Goal: Task Accomplishment & Management: Complete application form

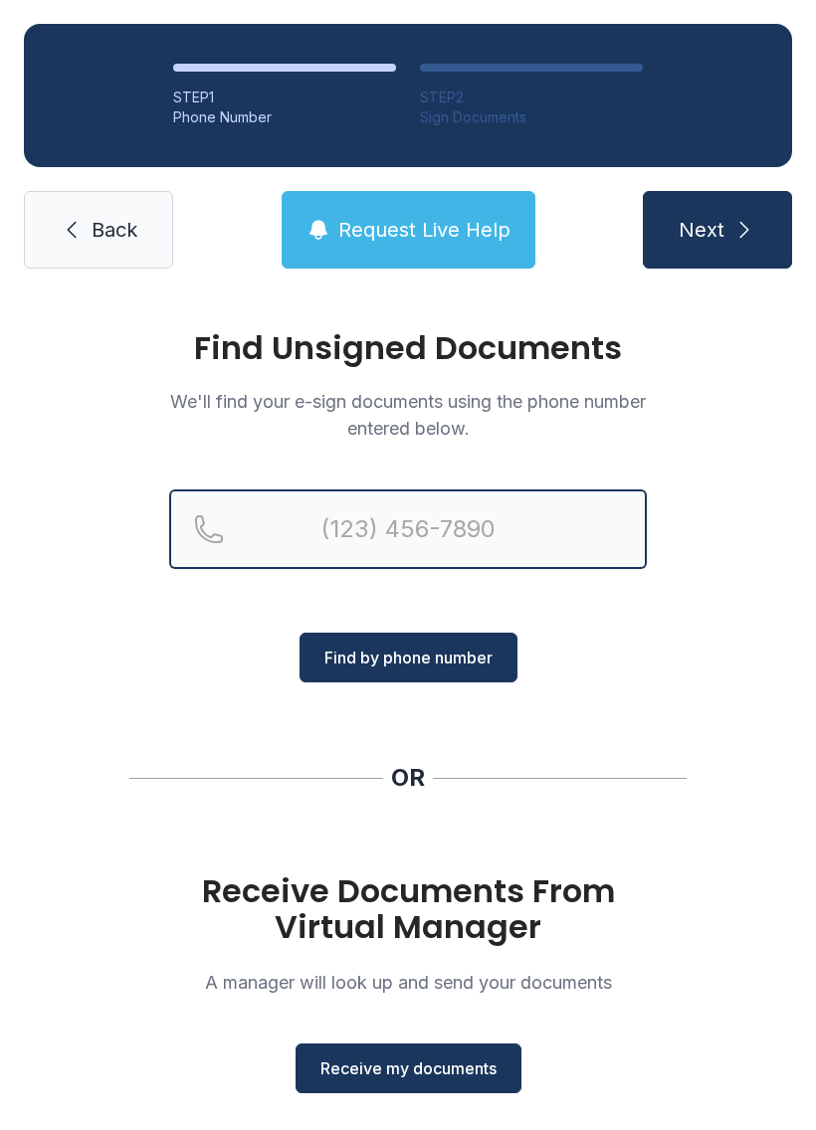
click at [380, 512] on input "Reservation phone number" at bounding box center [407, 529] width 477 height 80
type input "[PHONE_NUMBER]"
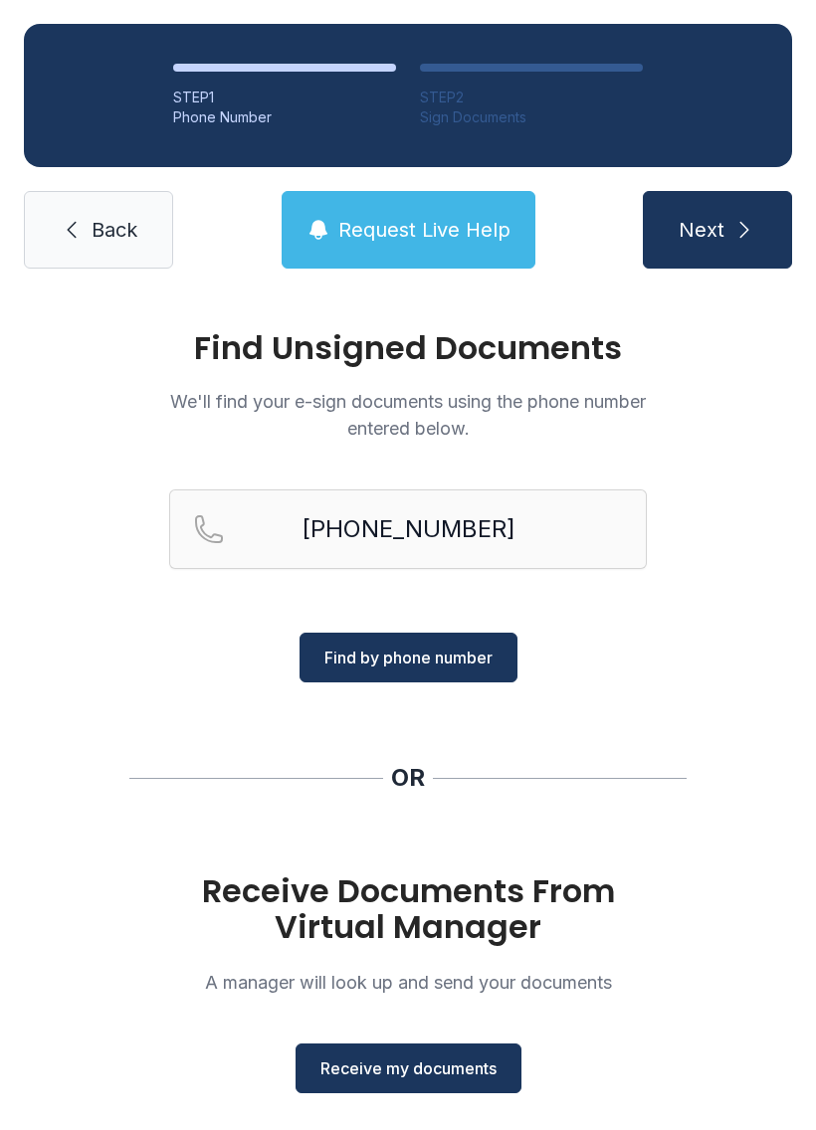
click at [460, 640] on button "Find by phone number" at bounding box center [408, 658] width 218 height 50
click at [429, 1058] on main "Find Unsigned Documents We'll find your e-sign documents using the phone number…" at bounding box center [408, 710] width 816 height 837
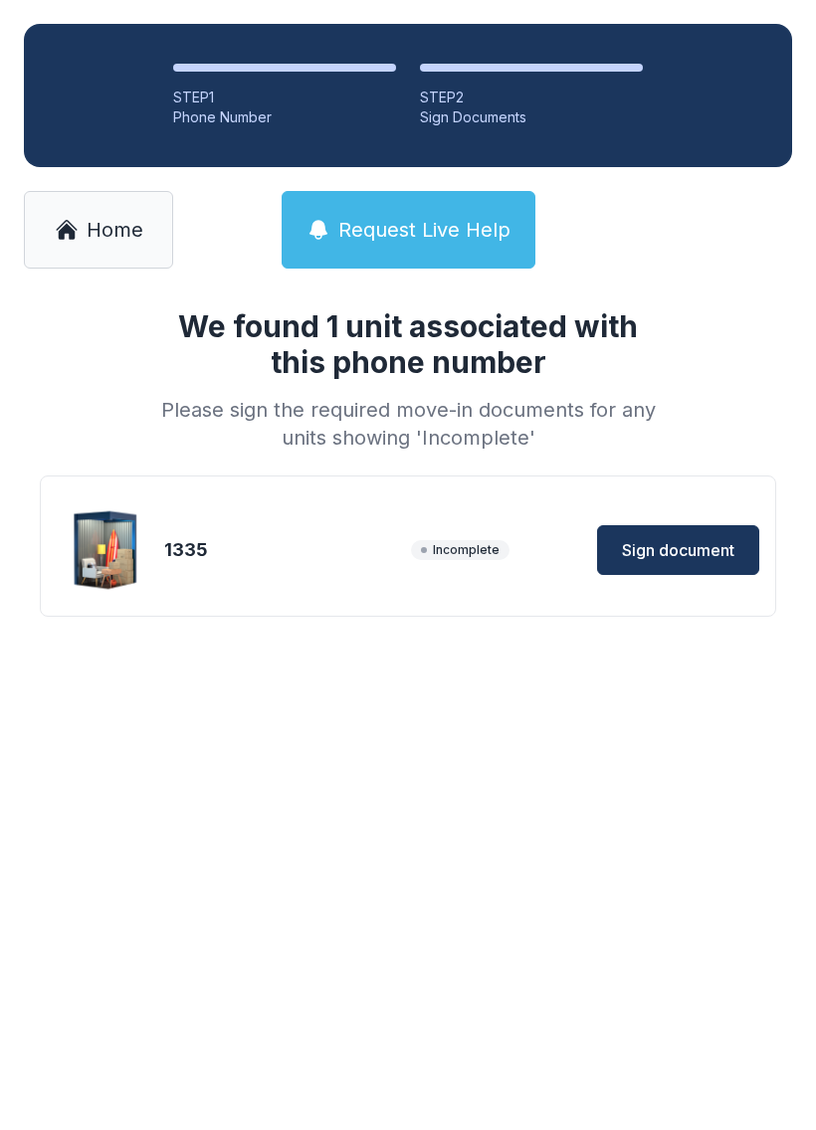
click at [691, 531] on button "Sign document" at bounding box center [678, 550] width 162 height 50
click at [720, 526] on button "Sign document" at bounding box center [678, 550] width 162 height 50
click at [691, 538] on span "Sign document" at bounding box center [678, 550] width 112 height 24
click at [718, 551] on span "Sign document" at bounding box center [678, 550] width 112 height 24
click at [694, 548] on span "Sign document" at bounding box center [678, 550] width 112 height 24
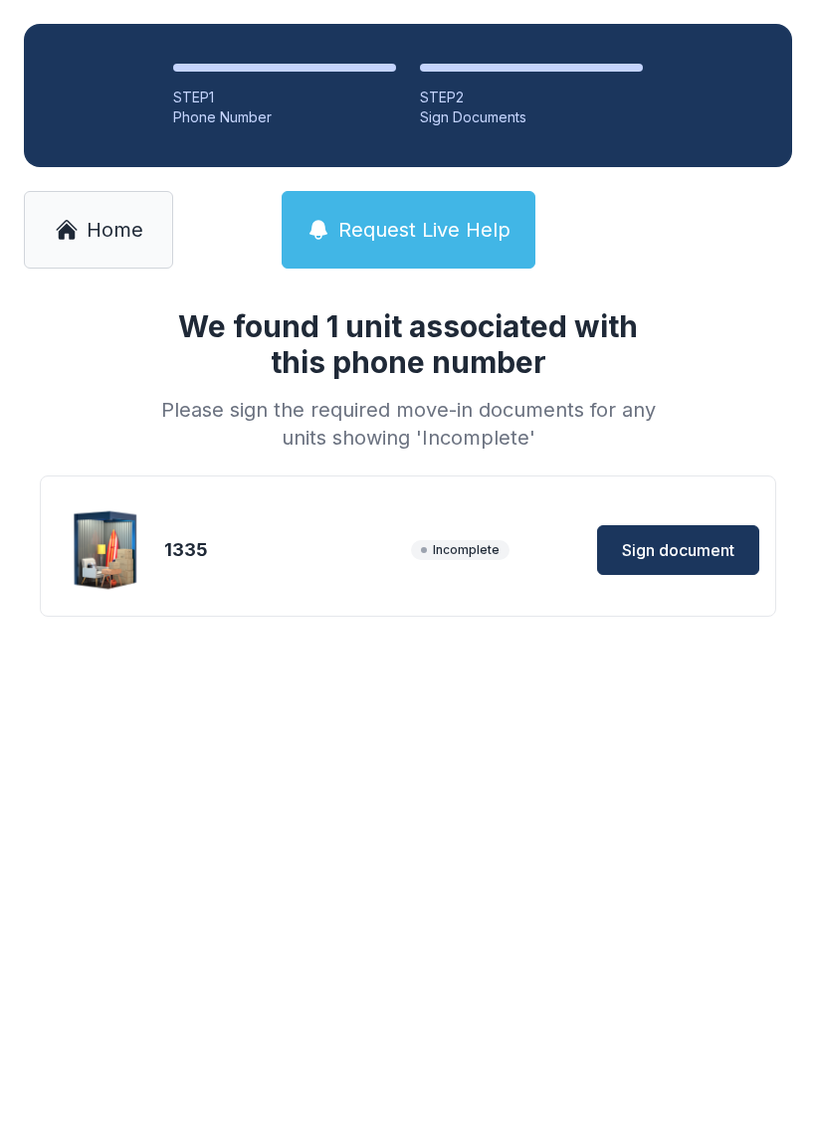
click at [132, 235] on span "Home" at bounding box center [115, 230] width 57 height 28
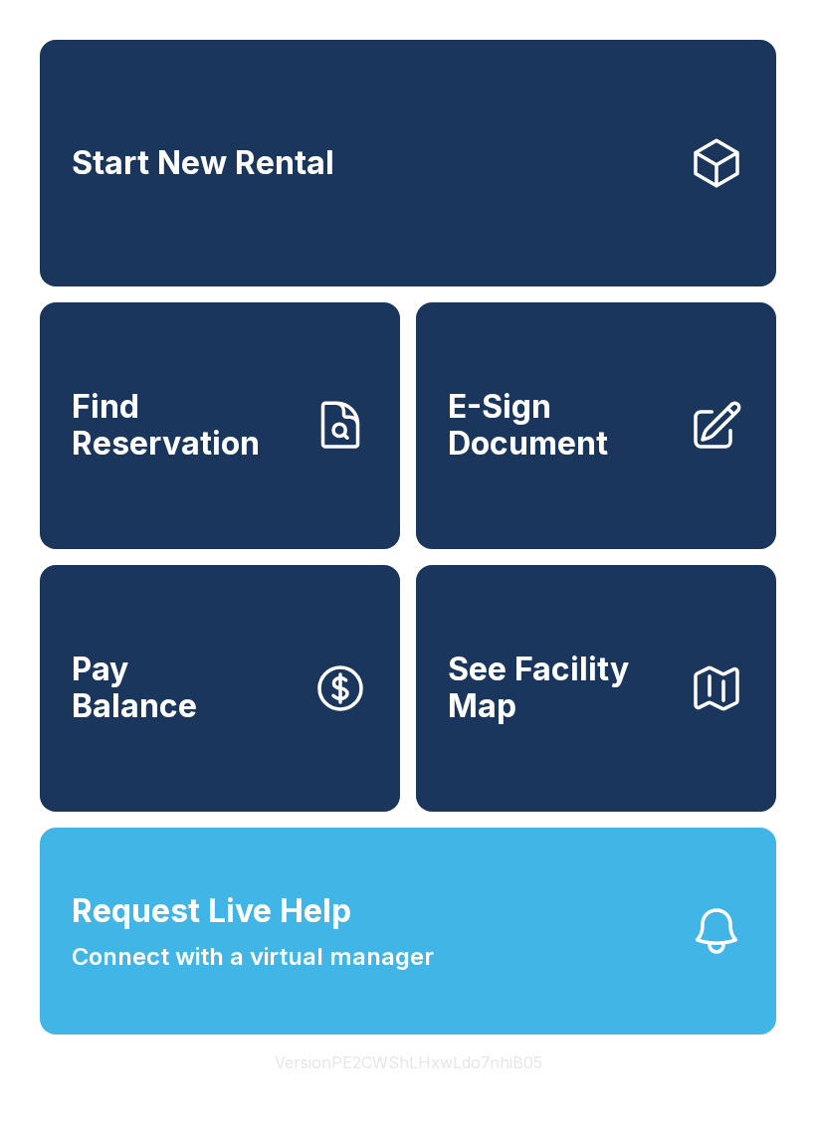
click at [556, 459] on span "E-Sign Document" at bounding box center [560, 425] width 225 height 73
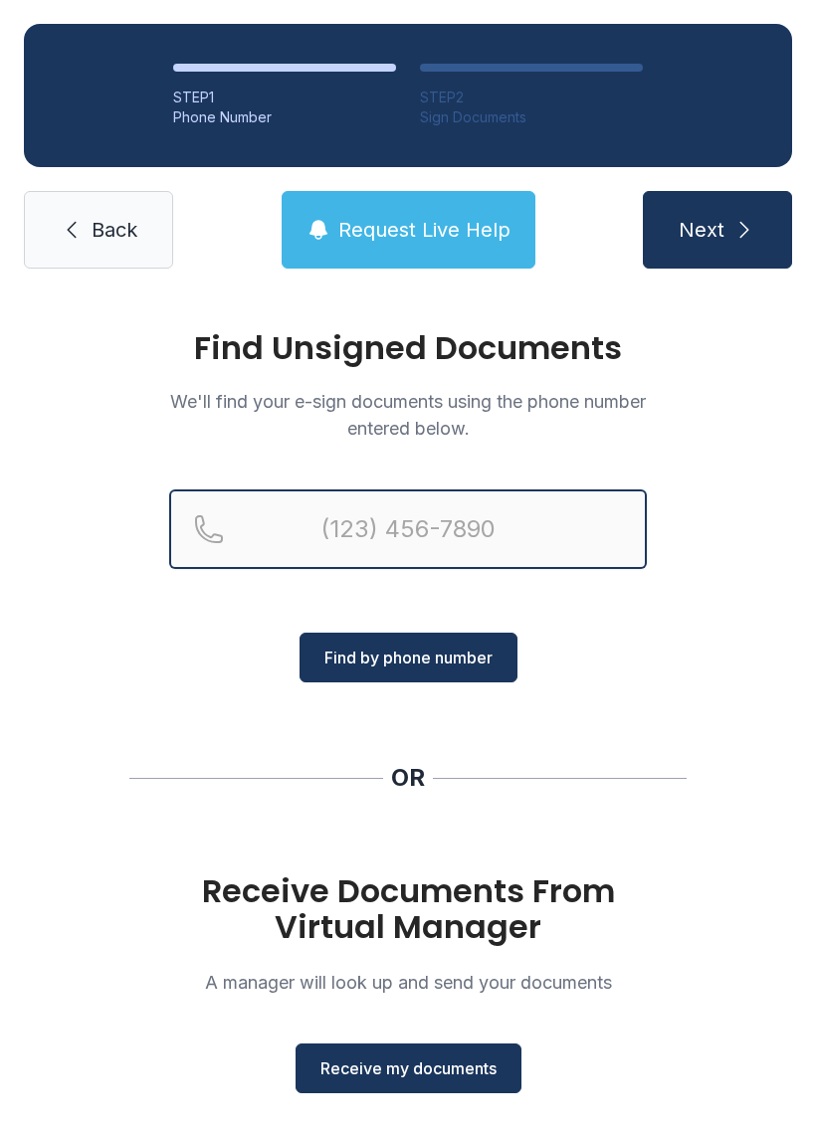
click at [428, 534] on input "Reservation phone number" at bounding box center [407, 529] width 477 height 80
type input "("
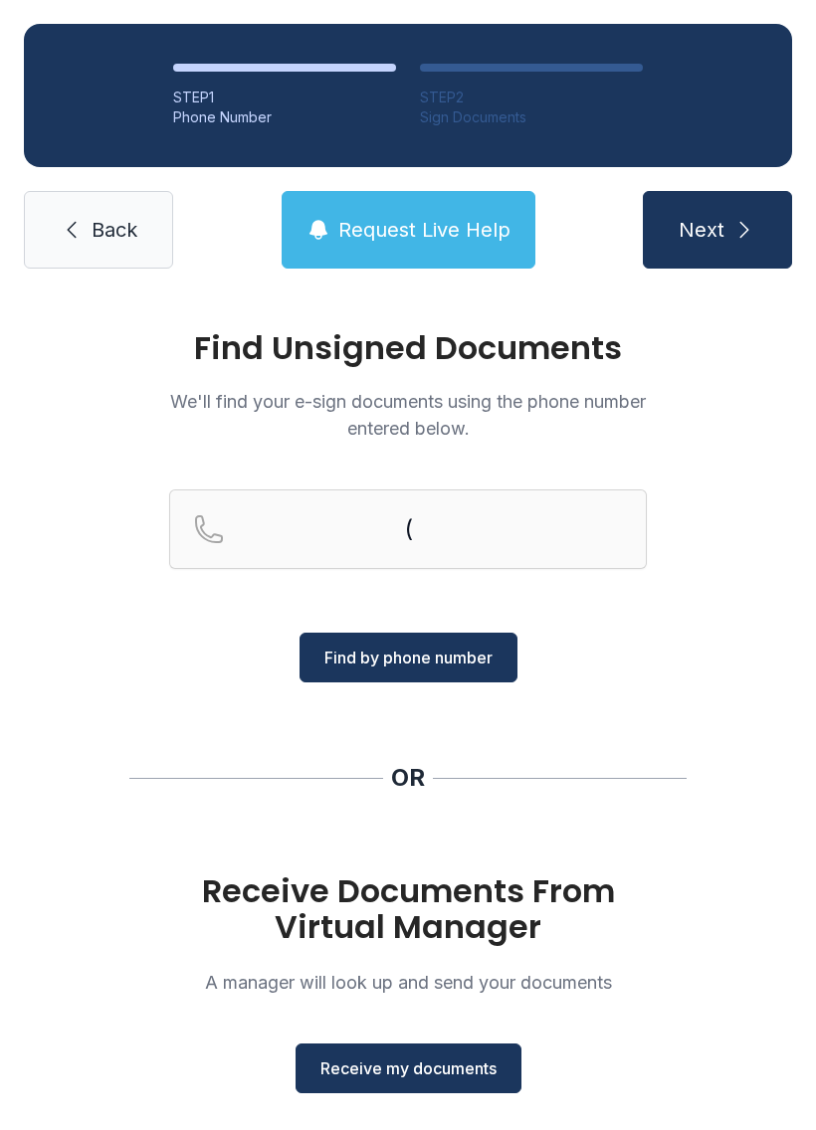
click at [684, 674] on div "Find Unsigned Documents We'll find your e-sign documents using the phone number…" at bounding box center [408, 732] width 816 height 880
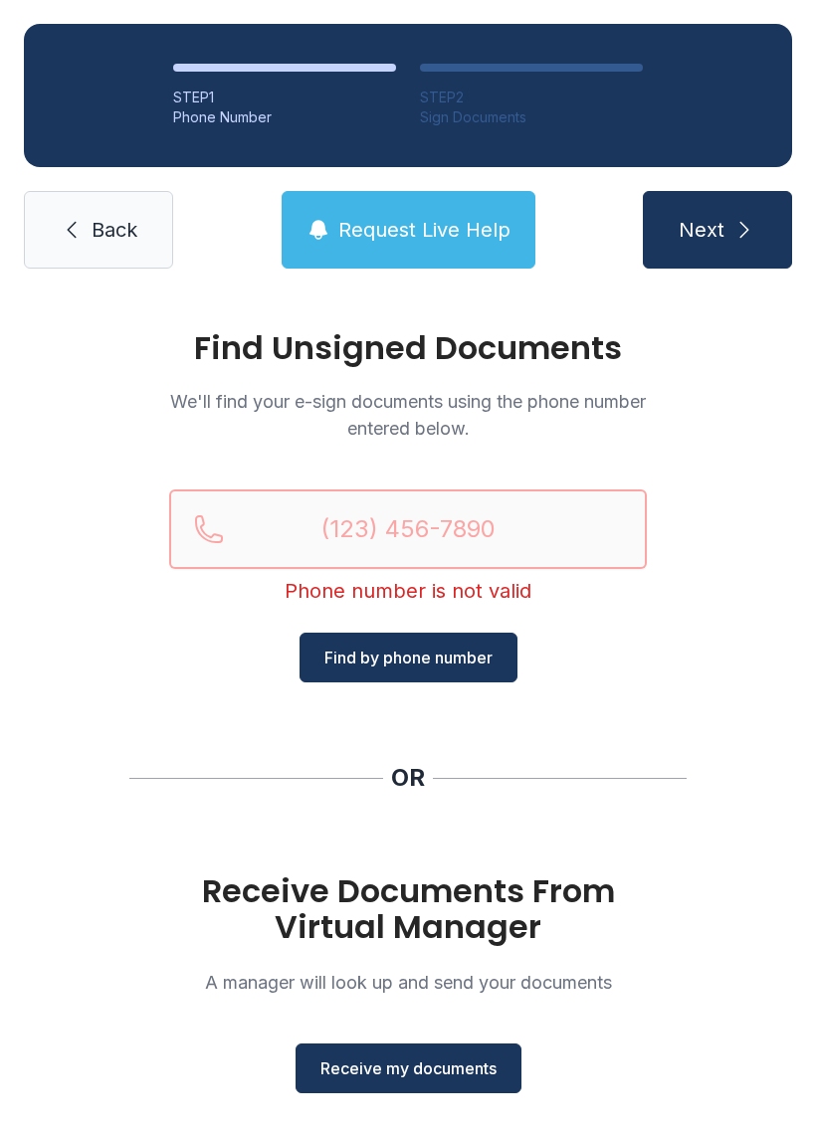
click at [380, 513] on input "Reservation phone number" at bounding box center [407, 529] width 477 height 80
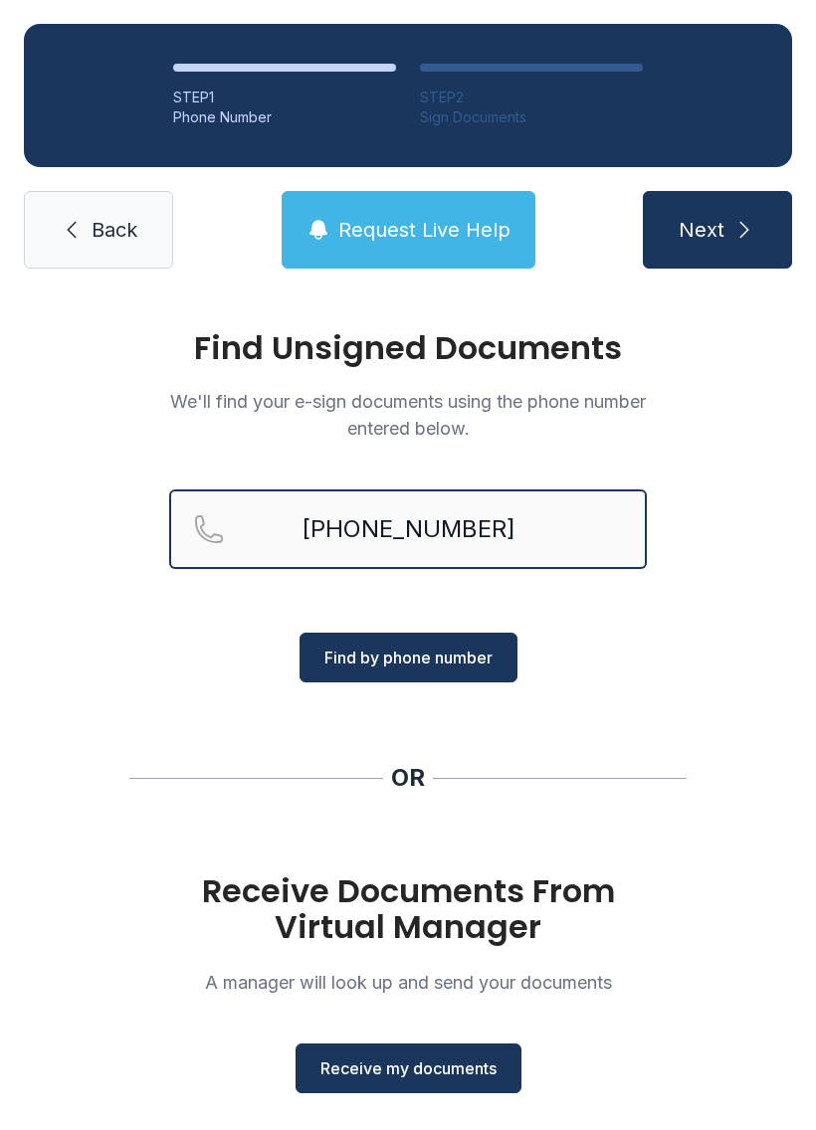
type input "[PHONE_NUMBER]"
click at [420, 655] on span "Find by phone number" at bounding box center [408, 657] width 168 height 24
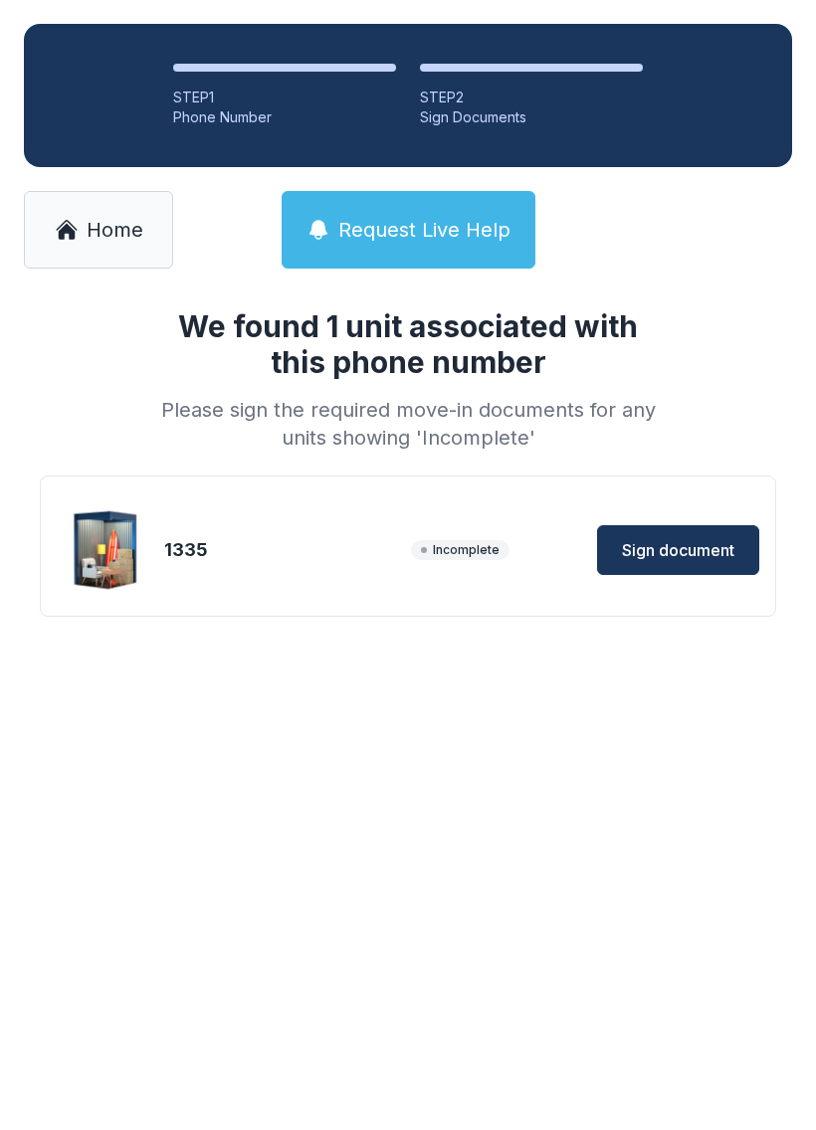
click at [694, 546] on span "Sign document" at bounding box center [678, 550] width 112 height 24
click at [124, 221] on span "Home" at bounding box center [115, 230] width 57 height 28
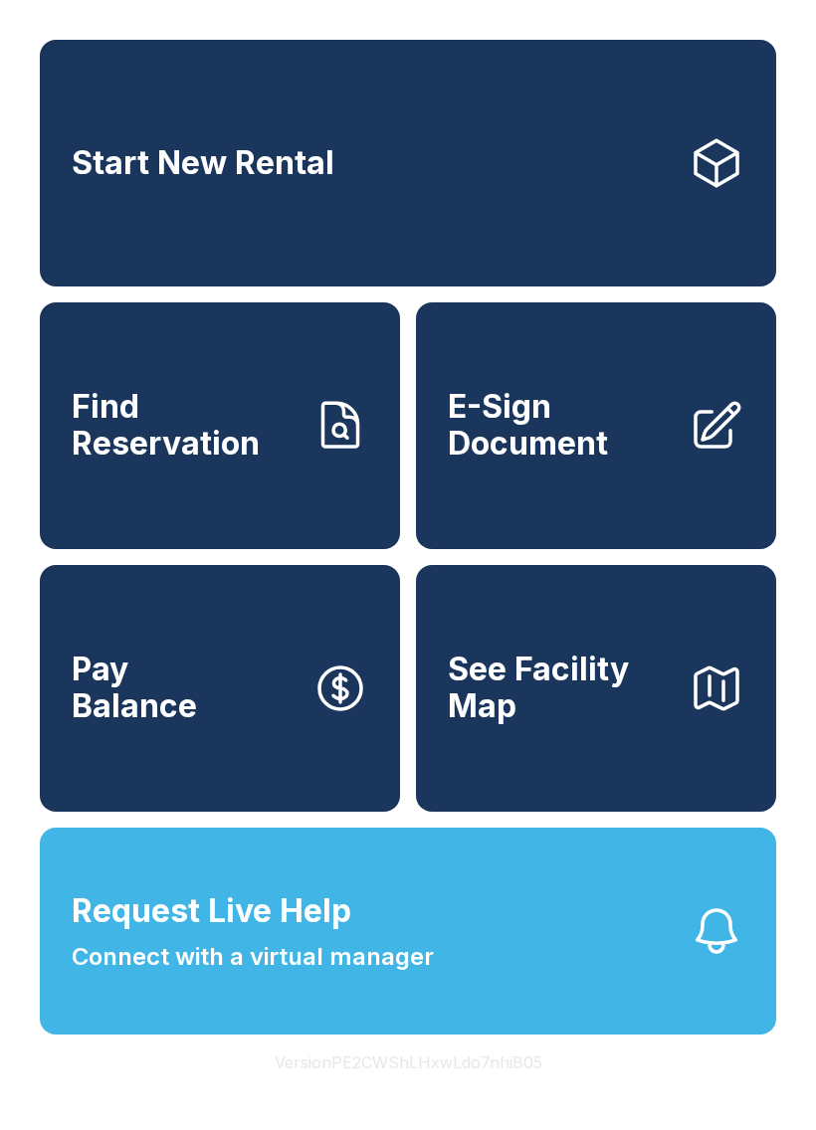
click at [553, 707] on span "See Facility Map" at bounding box center [560, 687] width 225 height 73
click at [553, 996] on button "Request Live Help Connect with a virtual manager" at bounding box center [408, 930] width 736 height 207
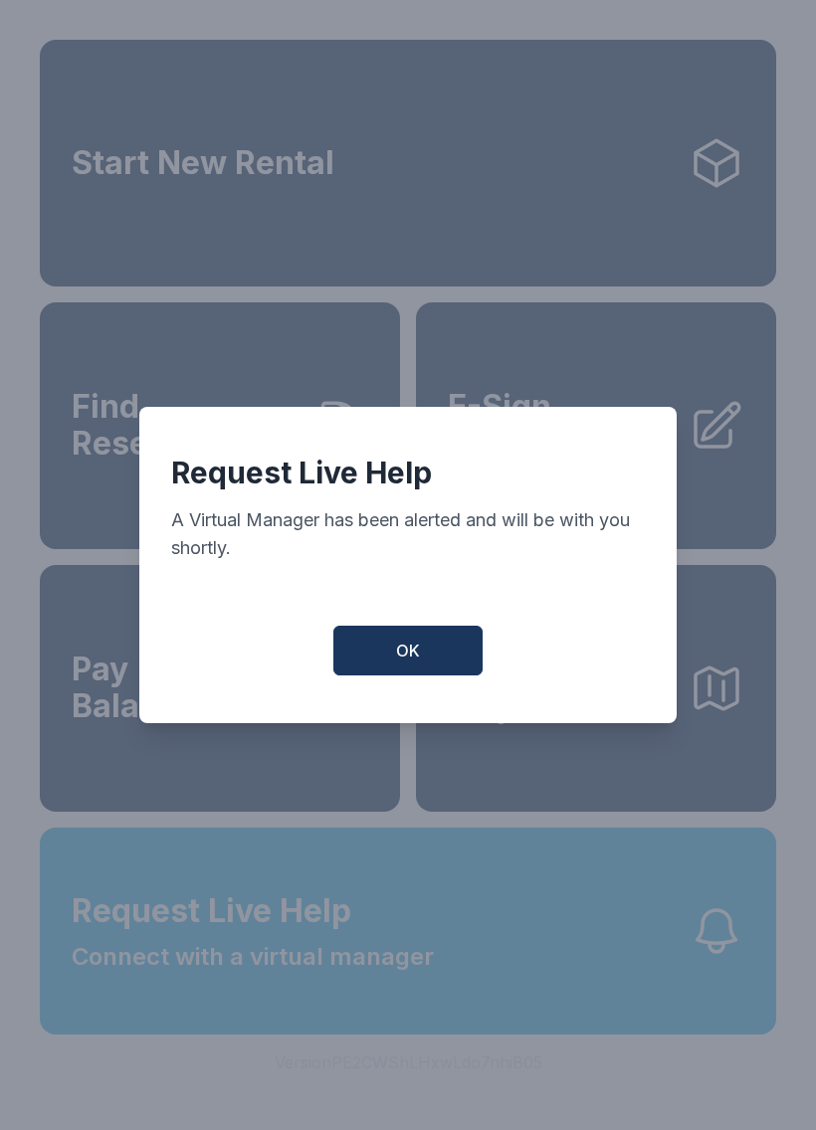
click at [424, 675] on button "OK" at bounding box center [407, 651] width 149 height 50
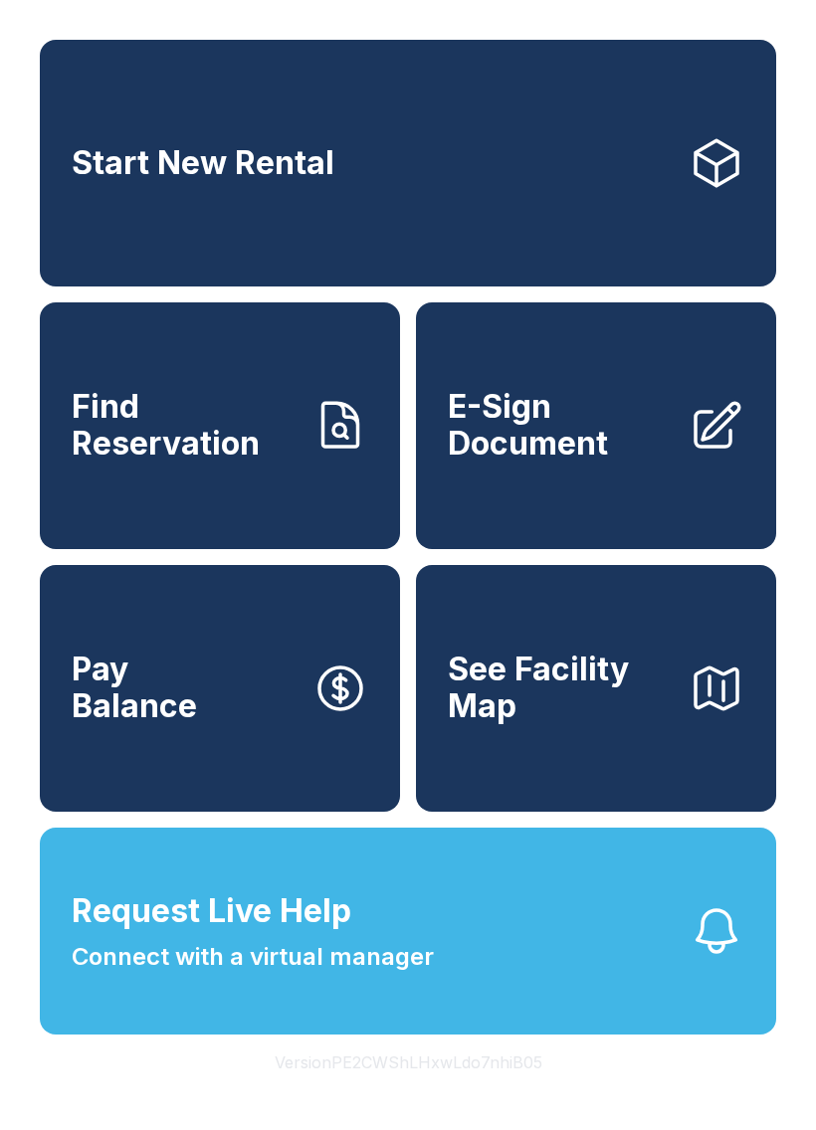
click at [402, 959] on span "Request Live Help Connect with a virtual manager" at bounding box center [253, 931] width 362 height 88
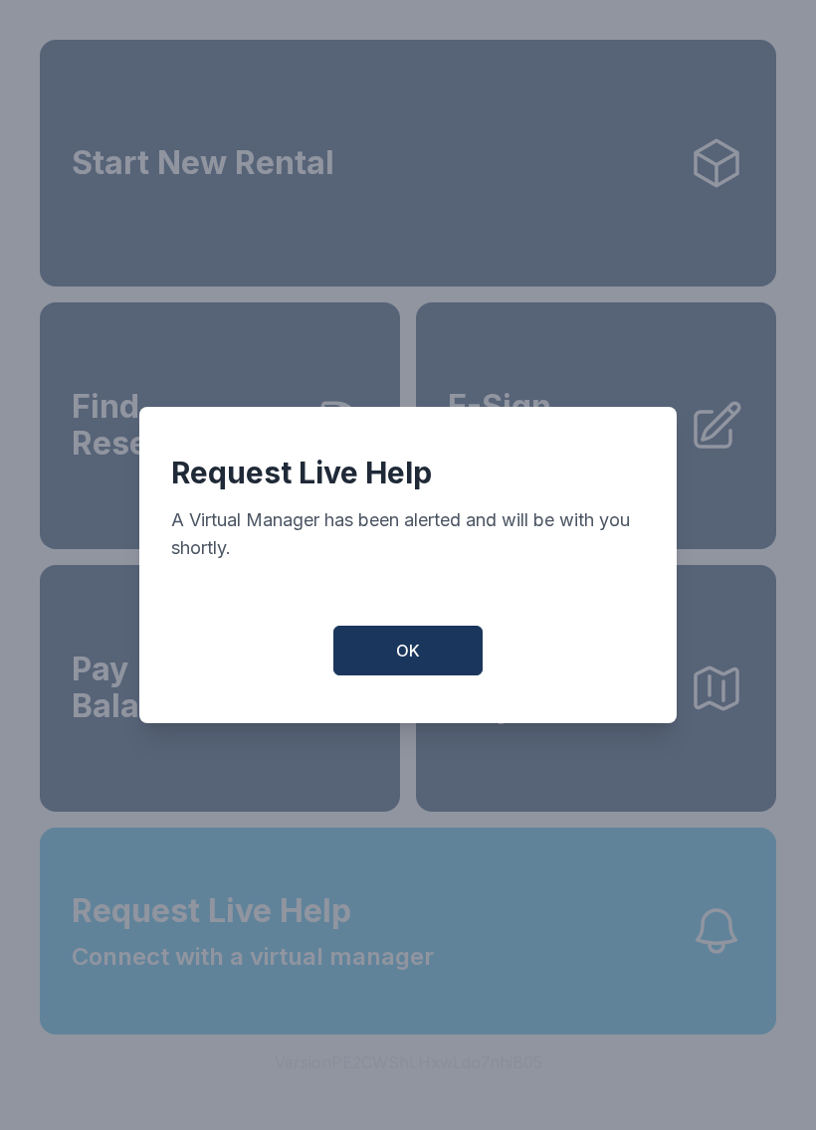
click at [422, 643] on button "OK" at bounding box center [407, 651] width 149 height 50
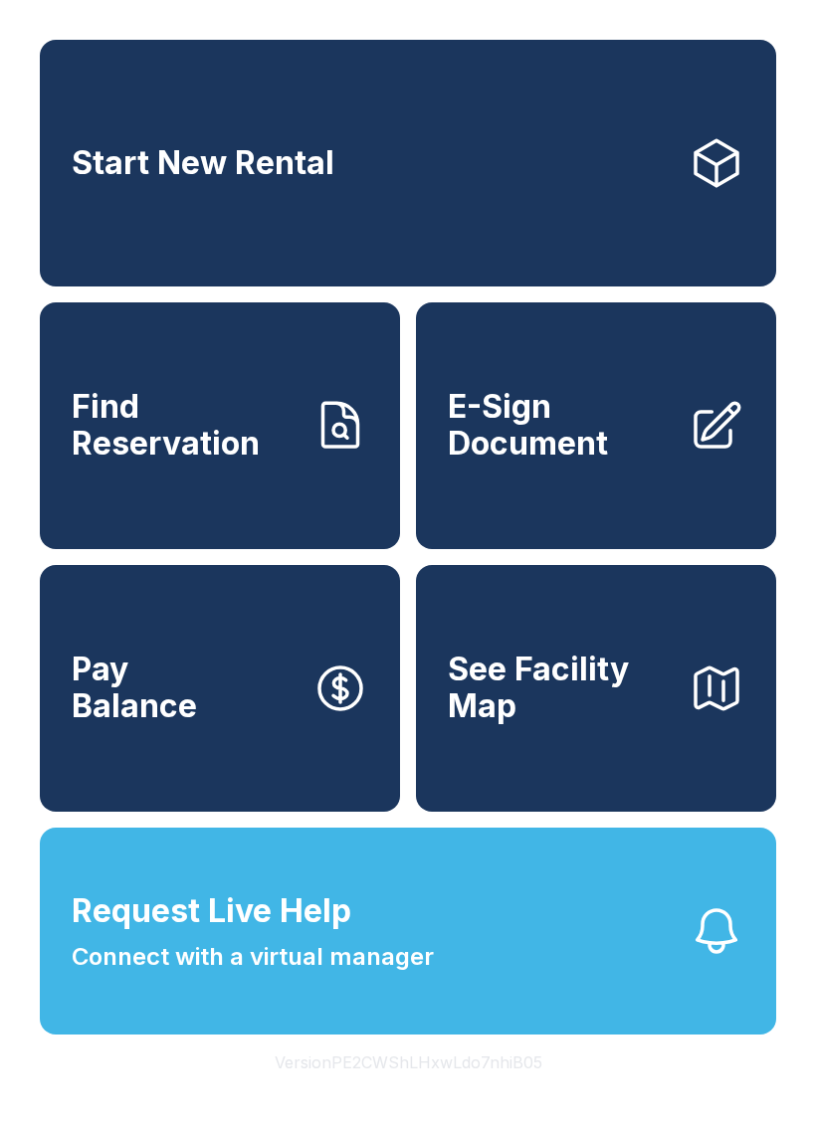
click at [545, 439] on span "E-Sign Document" at bounding box center [560, 425] width 225 height 73
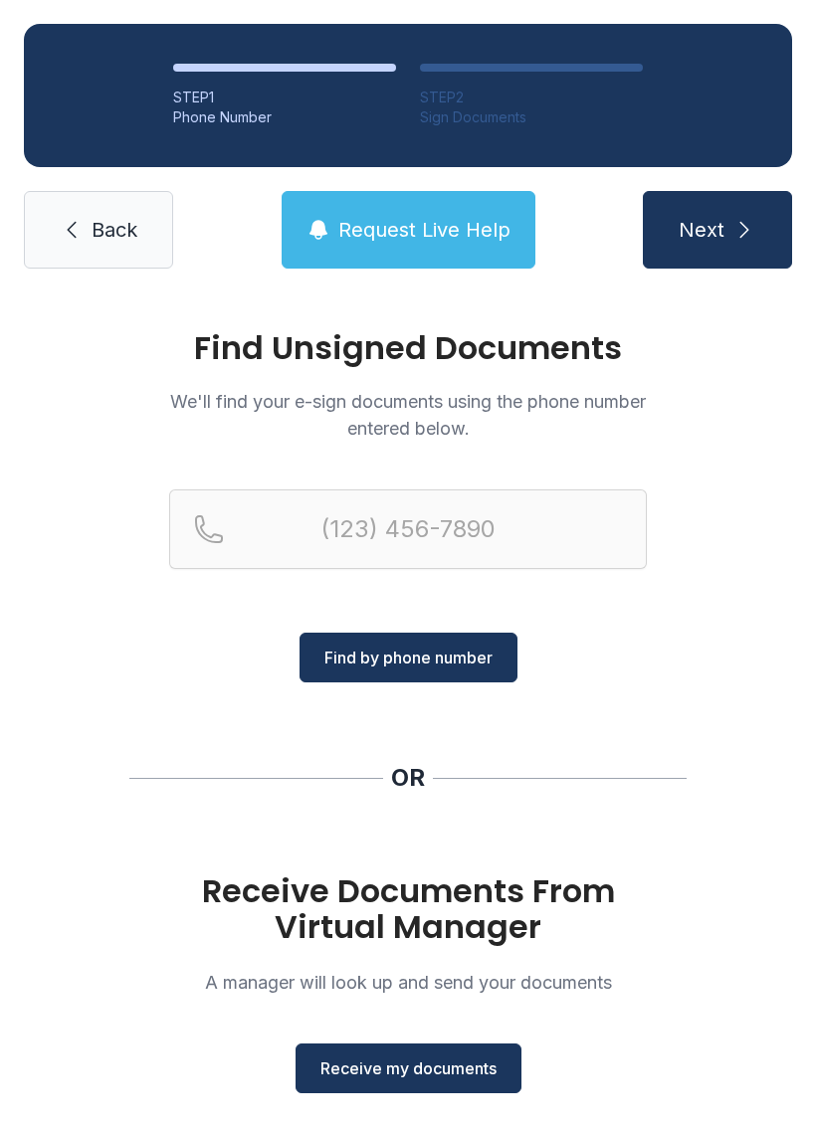
click at [441, 1068] on span "Receive my documents" at bounding box center [408, 1068] width 176 height 24
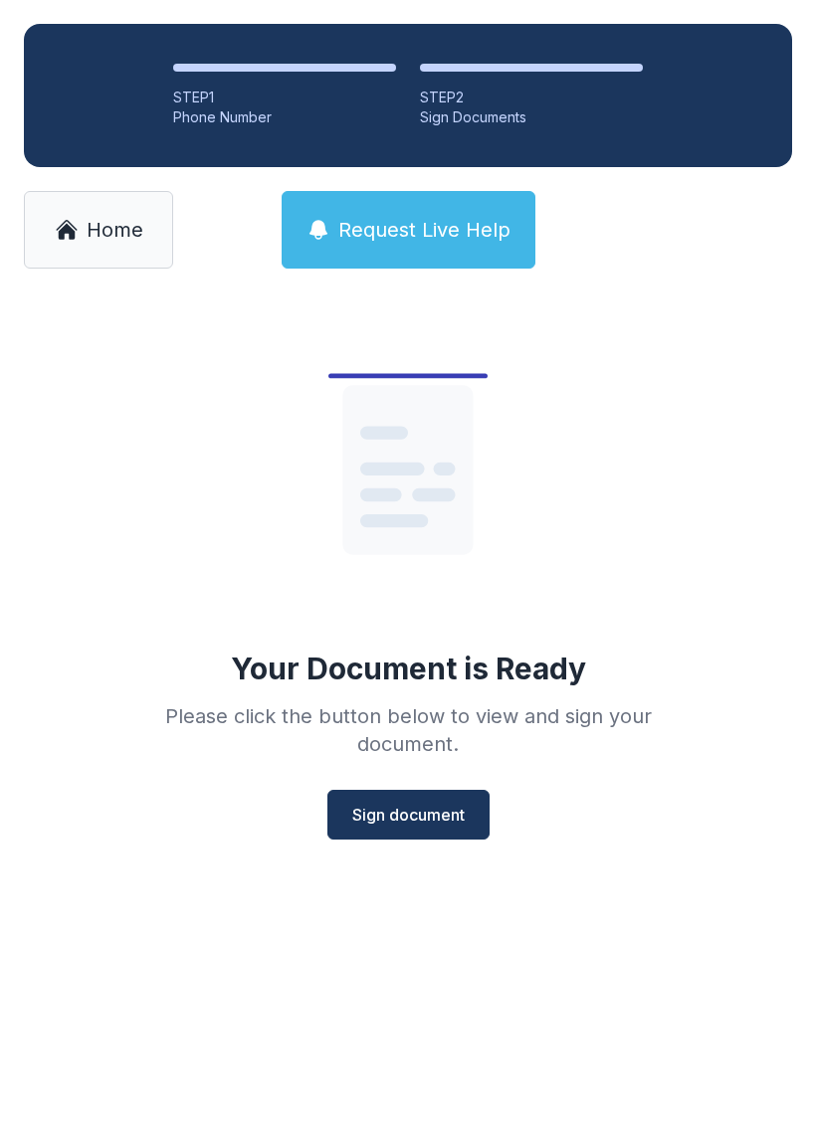
click at [430, 815] on span "Sign document" at bounding box center [408, 815] width 112 height 24
click at [105, 231] on span "Home" at bounding box center [115, 230] width 57 height 28
